Goal: Transaction & Acquisition: Purchase product/service

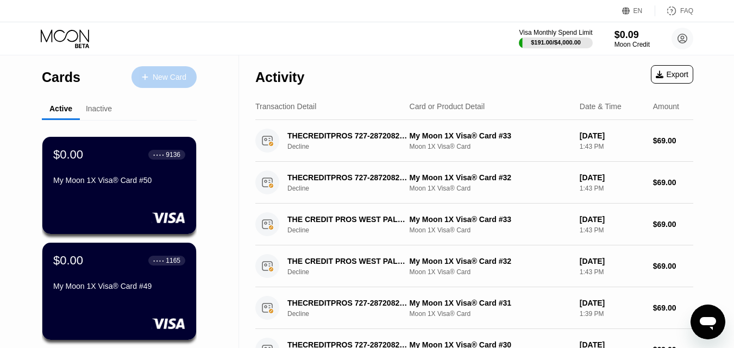
click at [169, 73] on div "New Card" at bounding box center [170, 77] width 34 height 9
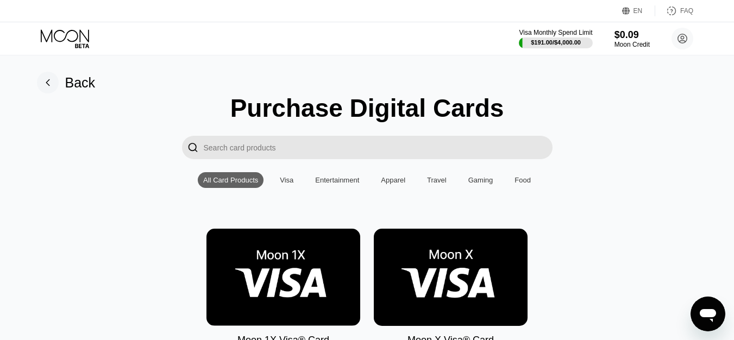
click at [303, 271] on img at bounding box center [284, 277] width 154 height 97
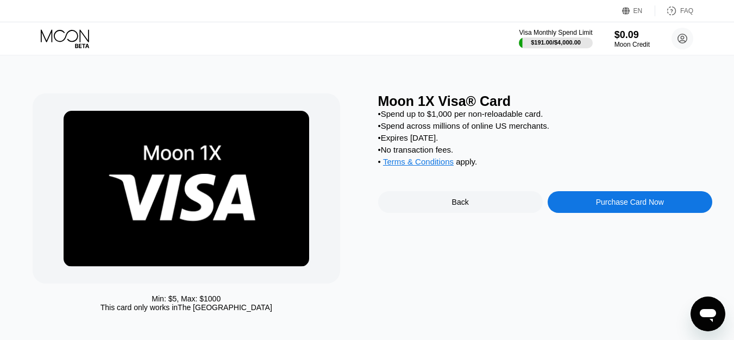
click at [628, 224] on div "Moon 1X Visa® Card • Spend up to $1,000 per non-reloadable card. • Spend across…" at bounding box center [545, 206] width 334 height 224
click at [643, 213] on div "Purchase Card Now" at bounding box center [630, 202] width 165 height 22
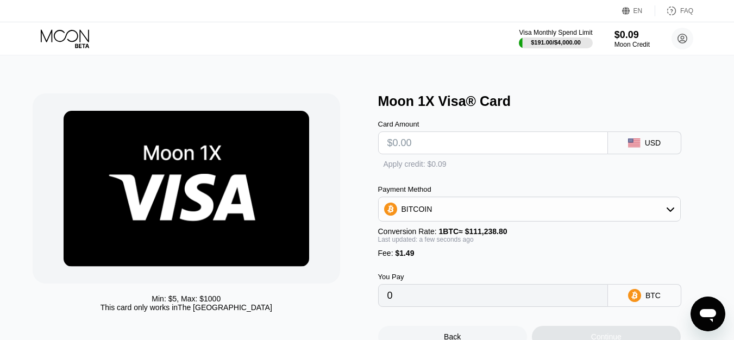
click at [420, 141] on input "text" at bounding box center [493, 143] width 211 height 22
type input "$19"
type input "0.00018420"
type input "$19"
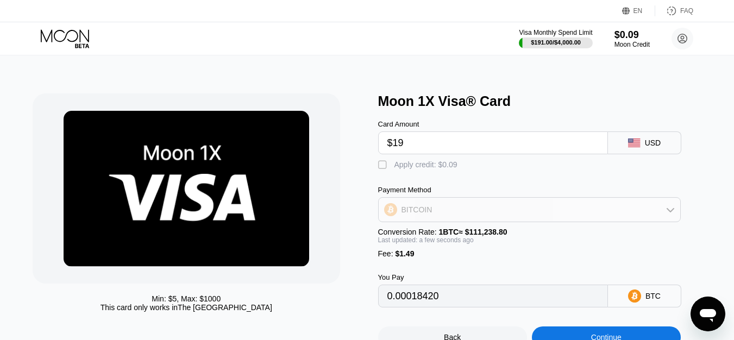
click at [426, 214] on div "BITCOIN" at bounding box center [417, 209] width 31 height 9
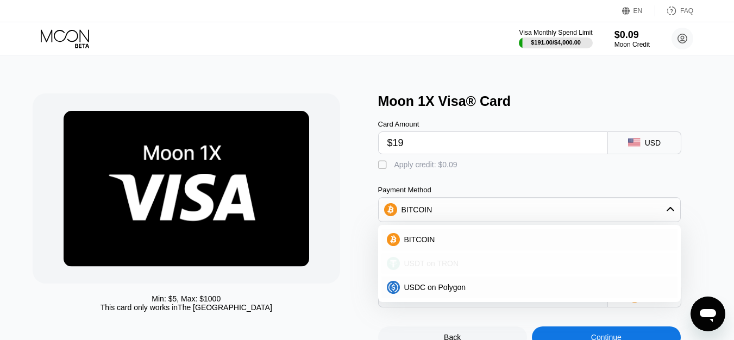
click at [418, 268] on span "USDT on TRON" at bounding box center [431, 263] width 55 height 9
type input "20.70"
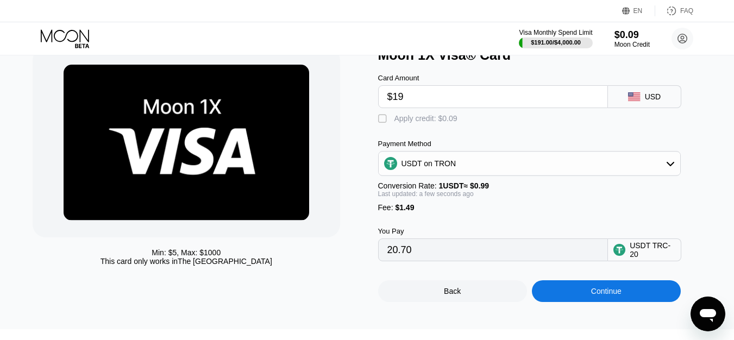
scroll to position [57, 0]
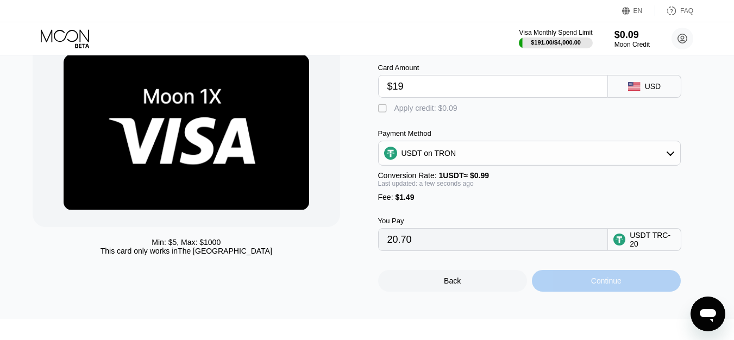
click at [606, 285] on div "Continue" at bounding box center [606, 281] width 30 height 9
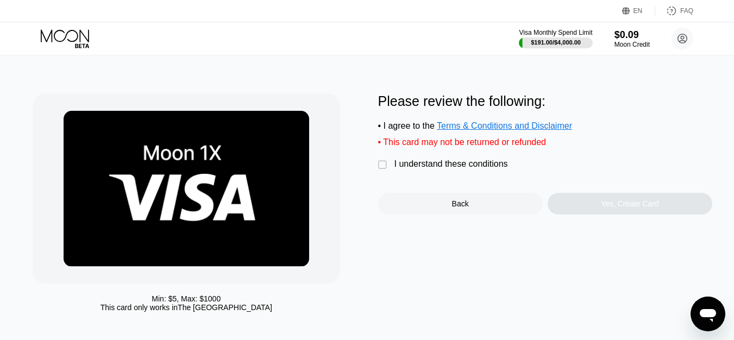
click at [424, 169] on div "I understand these conditions" at bounding box center [452, 164] width 114 height 10
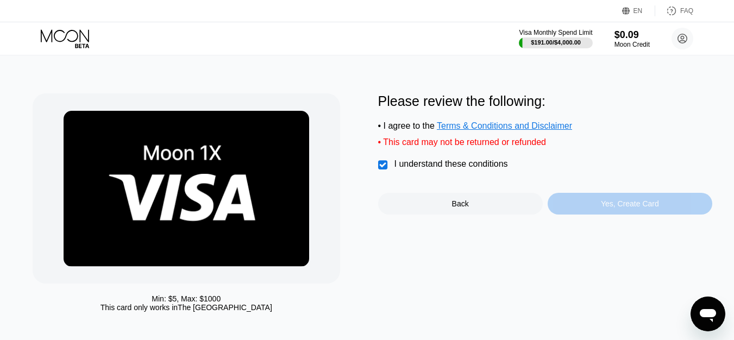
click at [638, 208] on div "Yes, Create Card" at bounding box center [630, 204] width 58 height 9
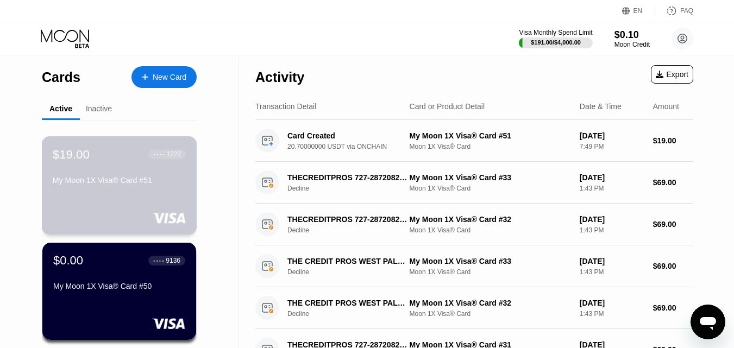
click at [135, 185] on div "My Moon 1X Visa® Card #51" at bounding box center [119, 180] width 133 height 9
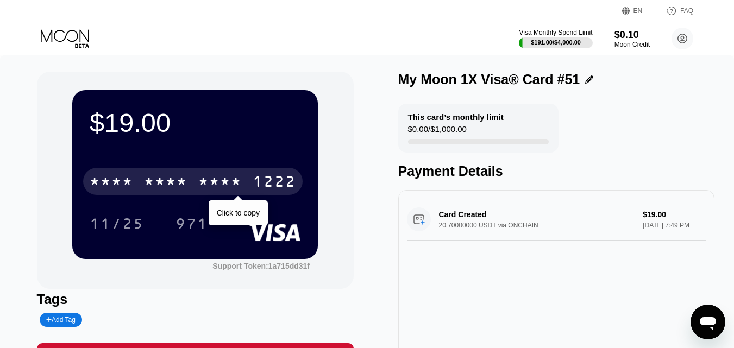
click at [243, 187] on div "* * * * * * * * * * * * 1222" at bounding box center [193, 181] width 220 height 27
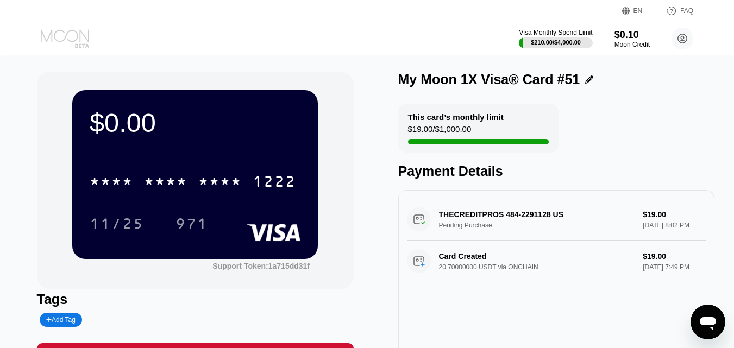
click at [58, 42] on icon at bounding box center [66, 38] width 51 height 19
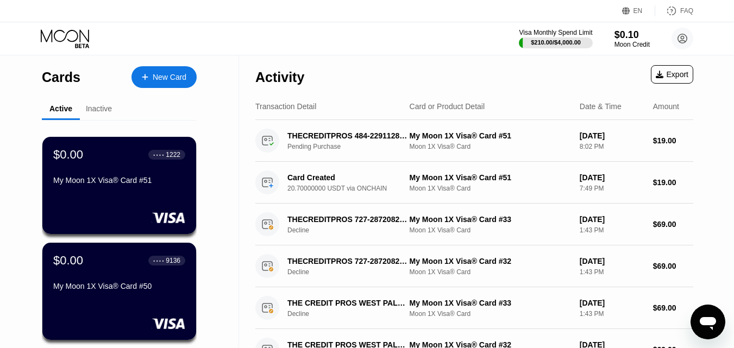
click at [166, 76] on div "New Card" at bounding box center [170, 77] width 34 height 9
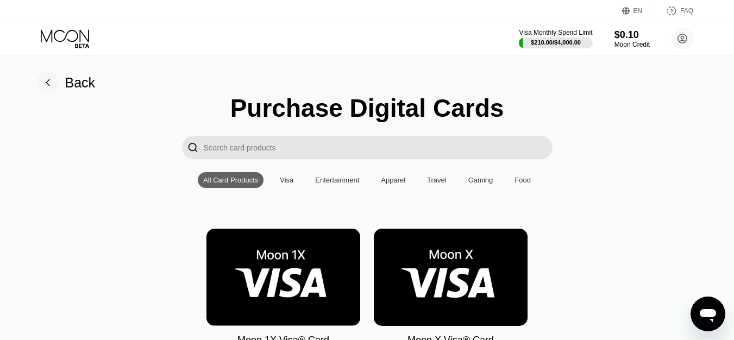
click at [308, 283] on img at bounding box center [284, 277] width 154 height 97
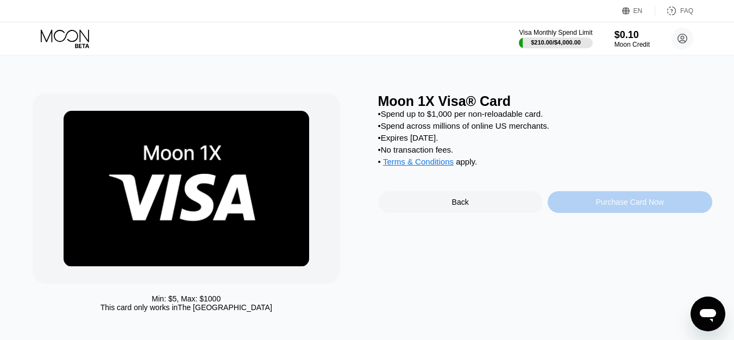
click at [637, 207] on div "Purchase Card Now" at bounding box center [630, 202] width 68 height 9
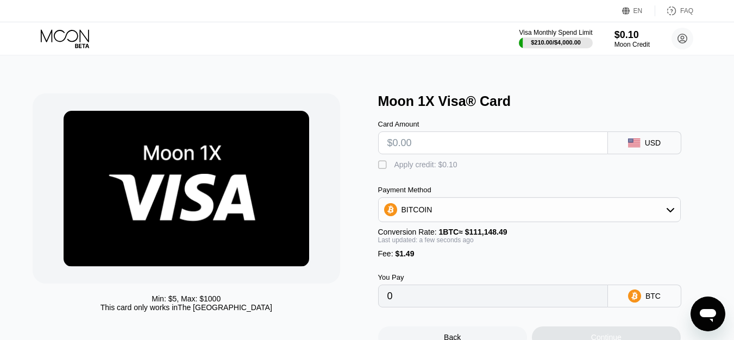
click at [459, 141] on input "text" at bounding box center [493, 143] width 211 height 22
type input "$19"
type input "0.00018435"
type input "$19"
drag, startPoint x: 459, startPoint y: 230, endPoint x: 441, endPoint y: 221, distance: 20.7
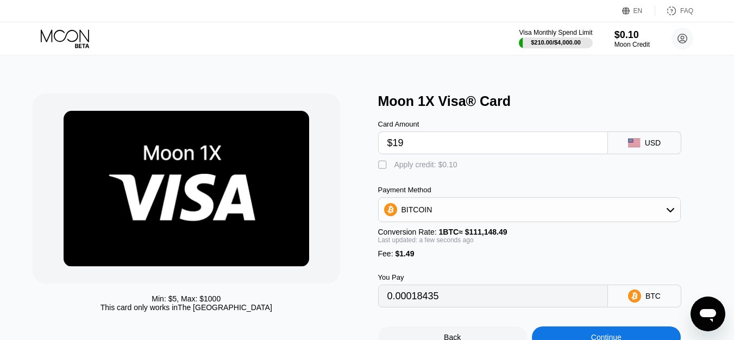
click at [441, 221] on div "Payment Method BITCOIN Conversion Rate: 1 BTC ≈ $111,148.49 Last updated: a few…" at bounding box center [529, 222] width 303 height 72
click at [441, 221] on div "BITCOIN" at bounding box center [530, 210] width 302 height 22
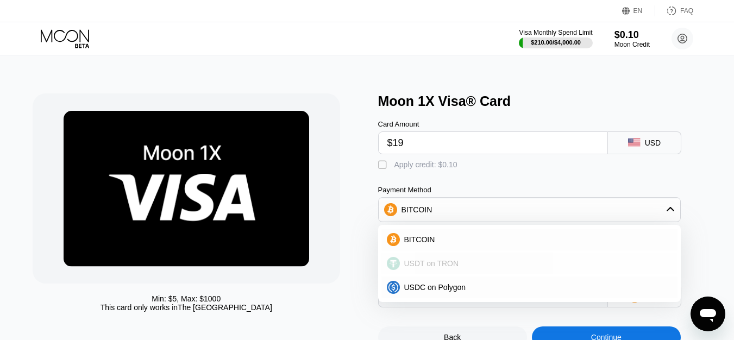
click at [402, 268] on div "USDT on TRON" at bounding box center [429, 263] width 59 height 9
type input "20.70"
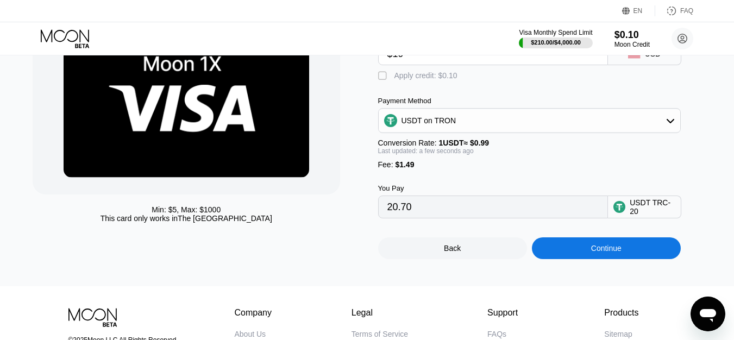
scroll to position [135, 0]
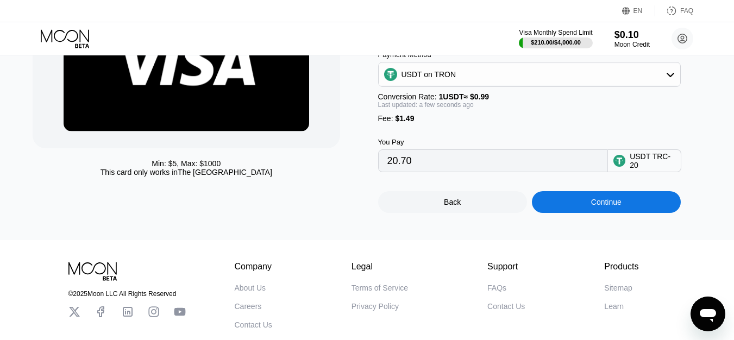
click at [608, 207] on div "Continue" at bounding box center [606, 202] width 30 height 9
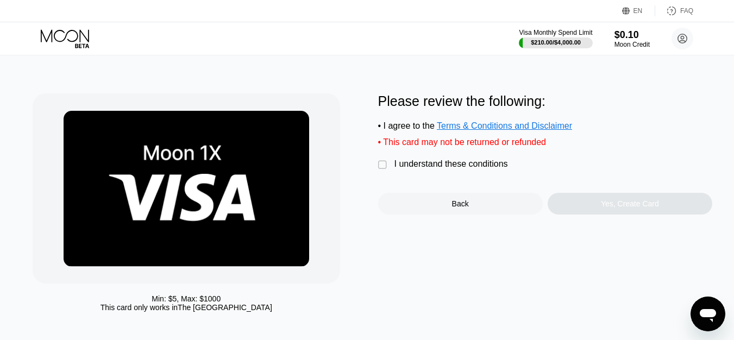
click at [450, 169] on div "I understand these conditions" at bounding box center [452, 164] width 114 height 10
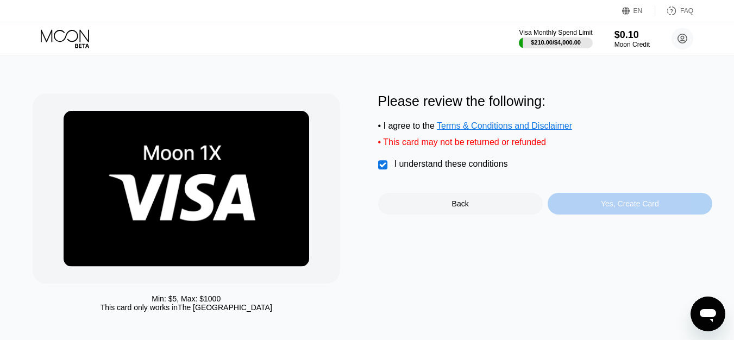
click at [616, 215] on div "Yes, Create Card" at bounding box center [630, 204] width 165 height 22
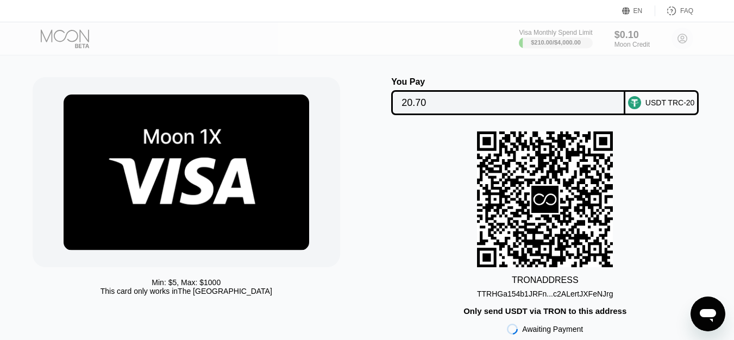
scroll to position [28, 0]
